Goal: Task Accomplishment & Management: Manage account settings

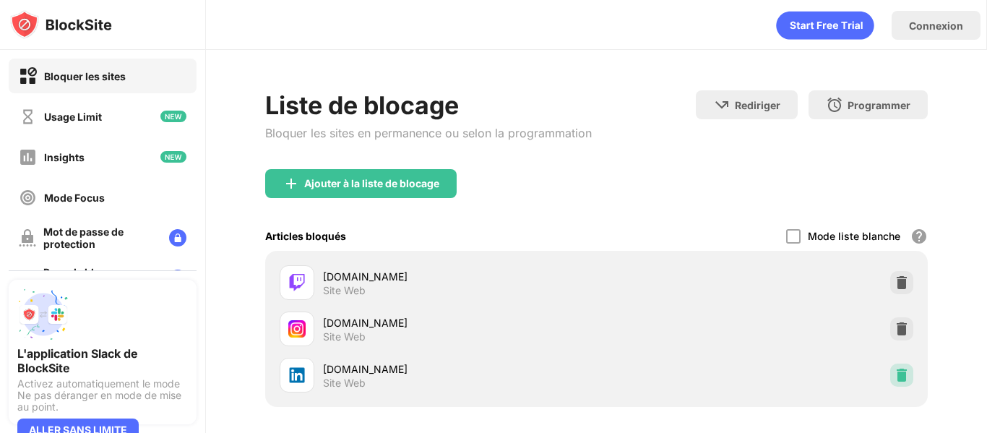
click at [895, 381] on img at bounding box center [902, 375] width 14 height 14
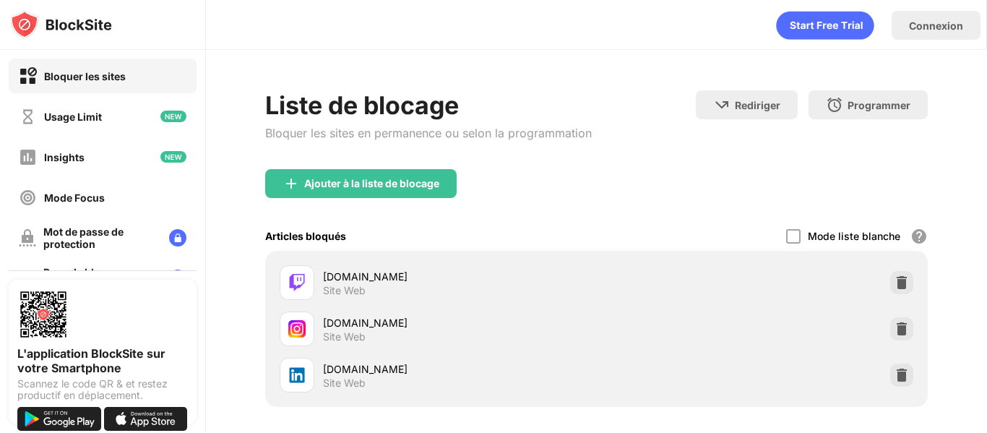
drag, startPoint x: 0, startPoint y: 0, endPoint x: 960, endPoint y: 257, distance: 993.9
click at [960, 257] on div "Liste de blocage Bloquer les sites en permanence ou selon la programmation Redi…" at bounding box center [596, 305] width 781 height 510
click at [896, 374] on img at bounding box center [902, 375] width 14 height 14
